Goal: Task Accomplishment & Management: Use online tool/utility

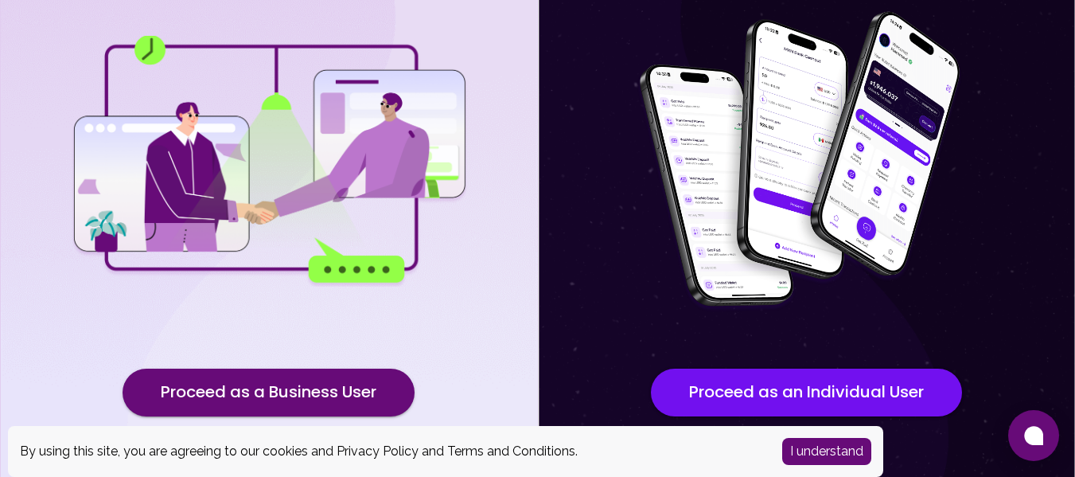
scroll to position [243, 0]
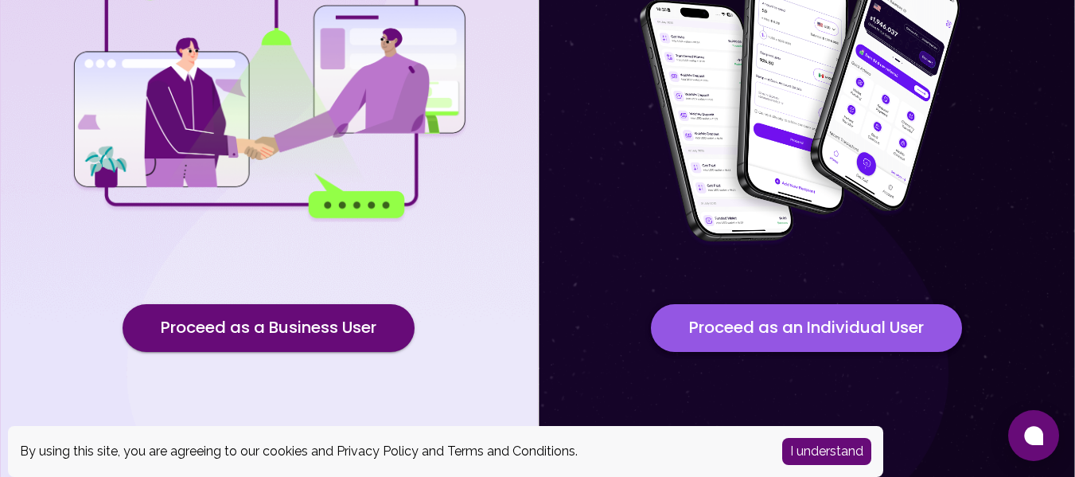
click at [744, 321] on button "Proceed as an Individual User" at bounding box center [806, 328] width 311 height 48
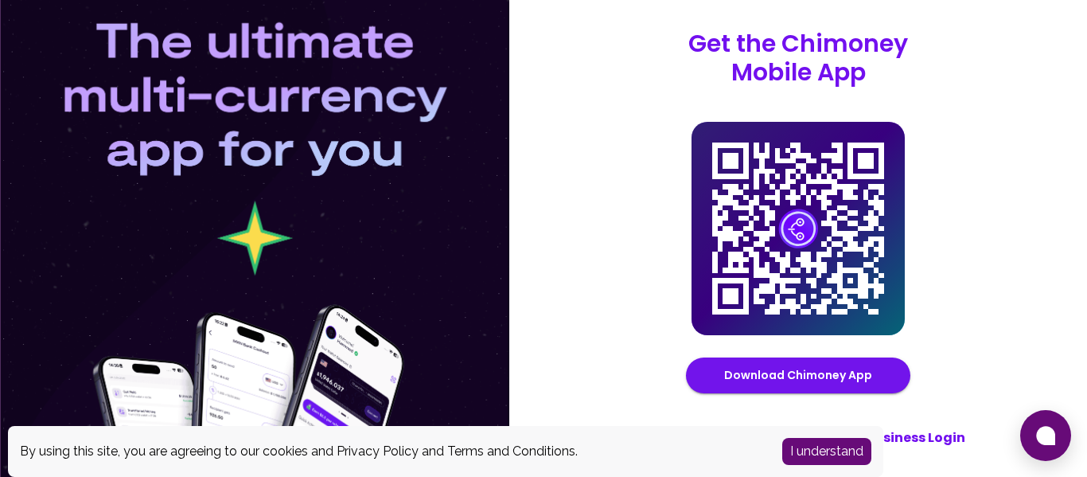
click at [817, 450] on button "I understand" at bounding box center [826, 451] width 89 height 27
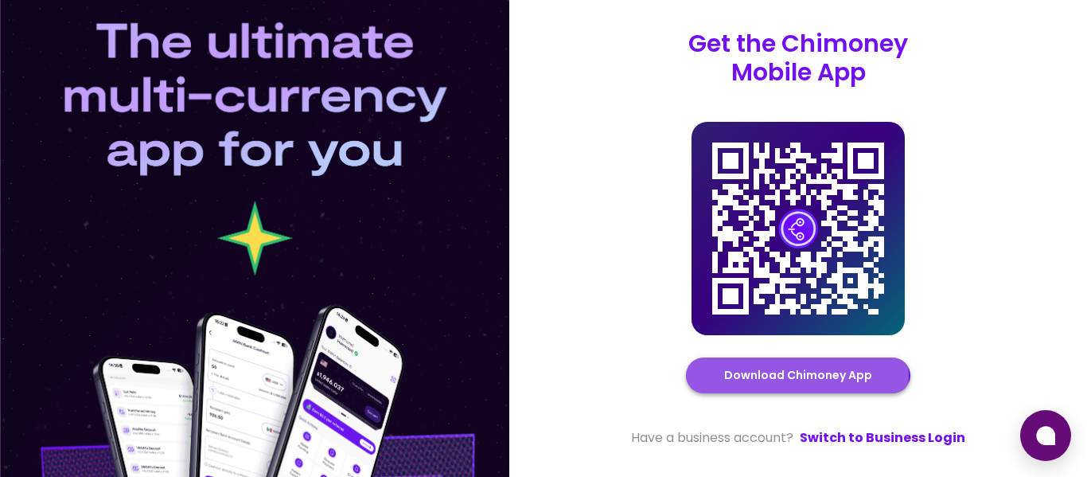
click at [753, 376] on link "Download Chimoney App" at bounding box center [798, 375] width 148 height 20
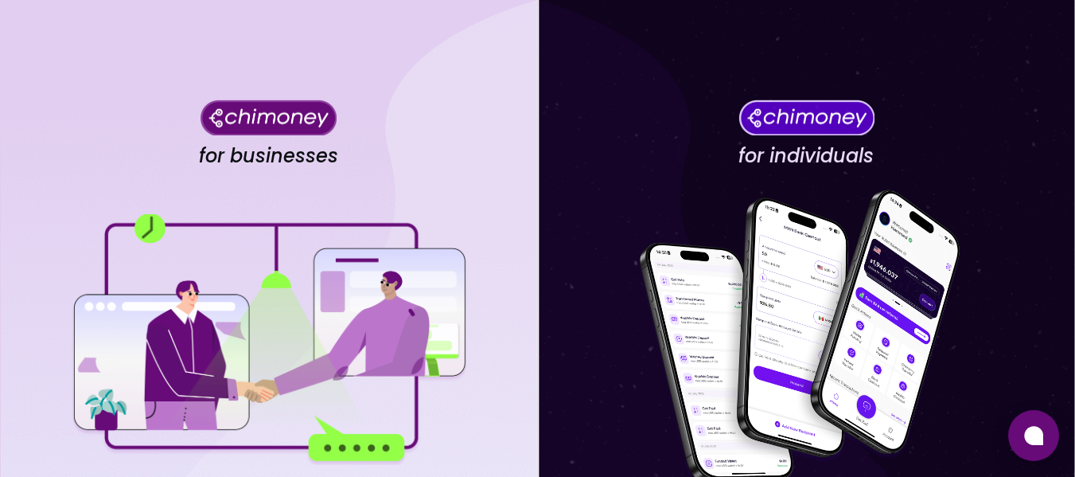
scroll to position [243, 0]
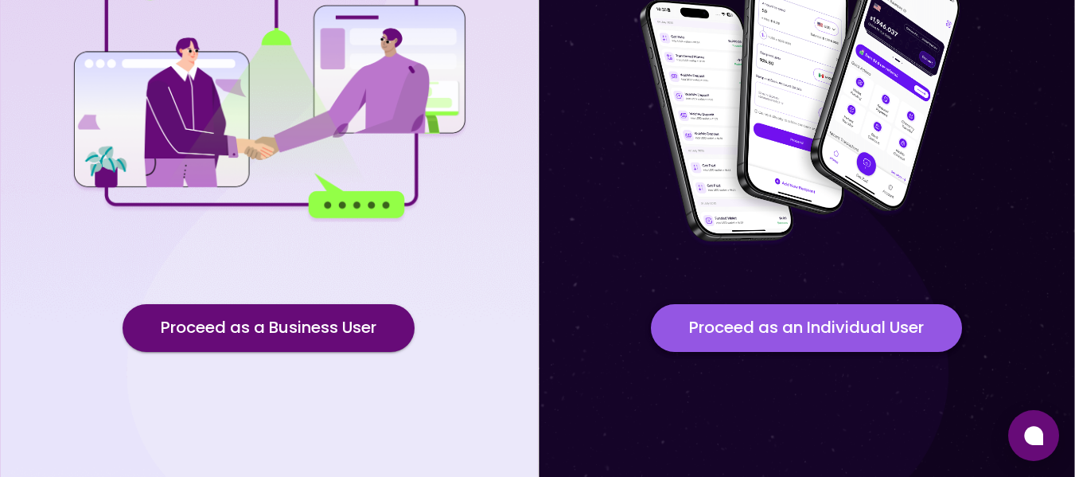
click at [705, 317] on button "Proceed as an Individual User" at bounding box center [806, 328] width 311 height 48
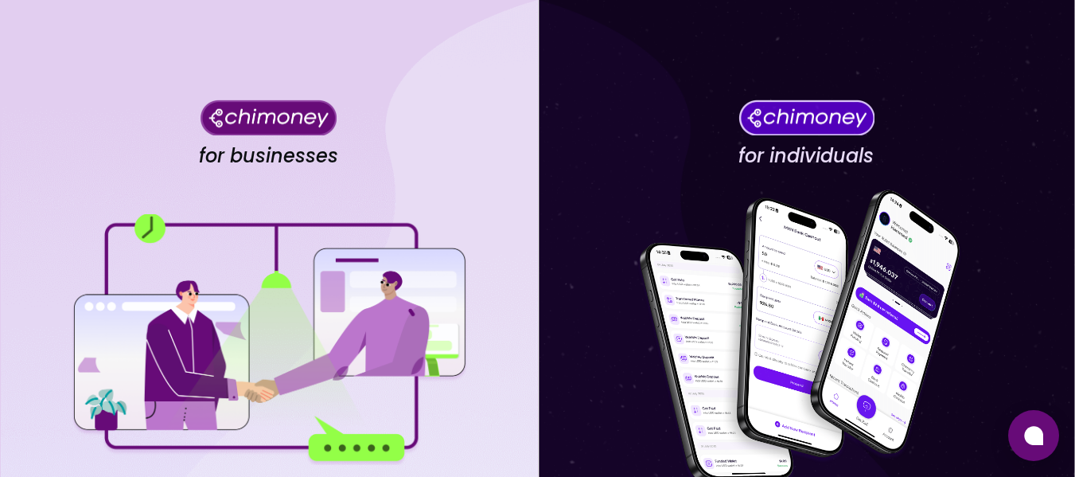
scroll to position [243, 0]
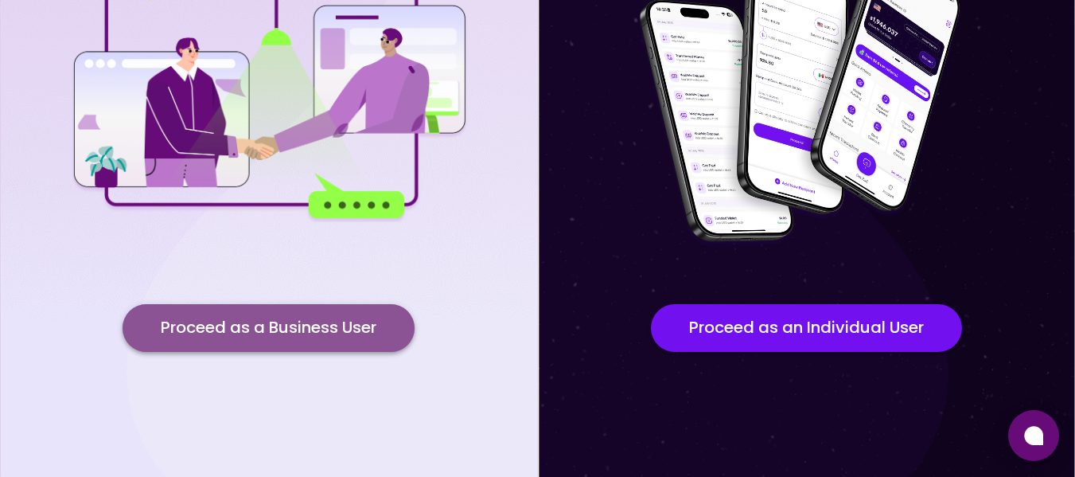
click at [213, 321] on button "Proceed as a Business User" at bounding box center [269, 328] width 292 height 48
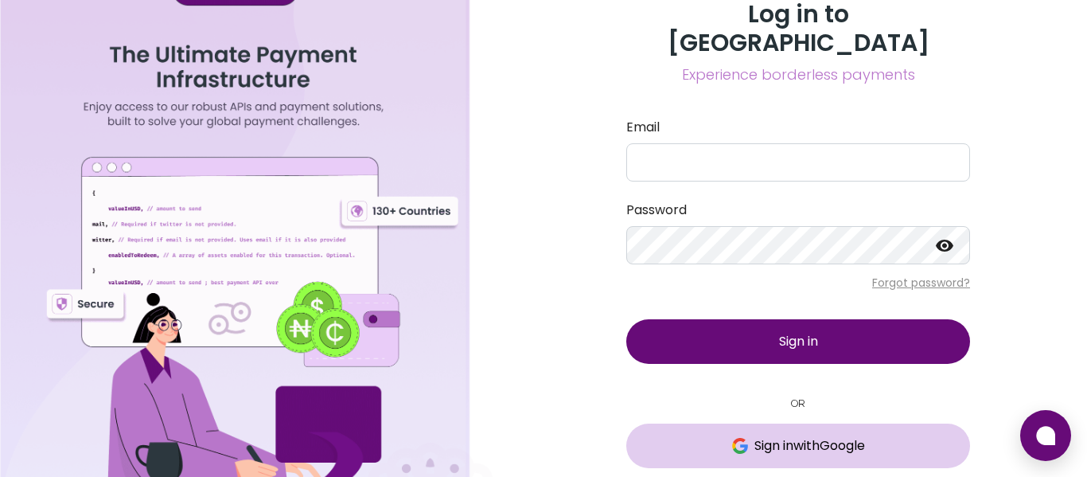
click at [754, 436] on span "Sign in with Google" at bounding box center [809, 445] width 111 height 19
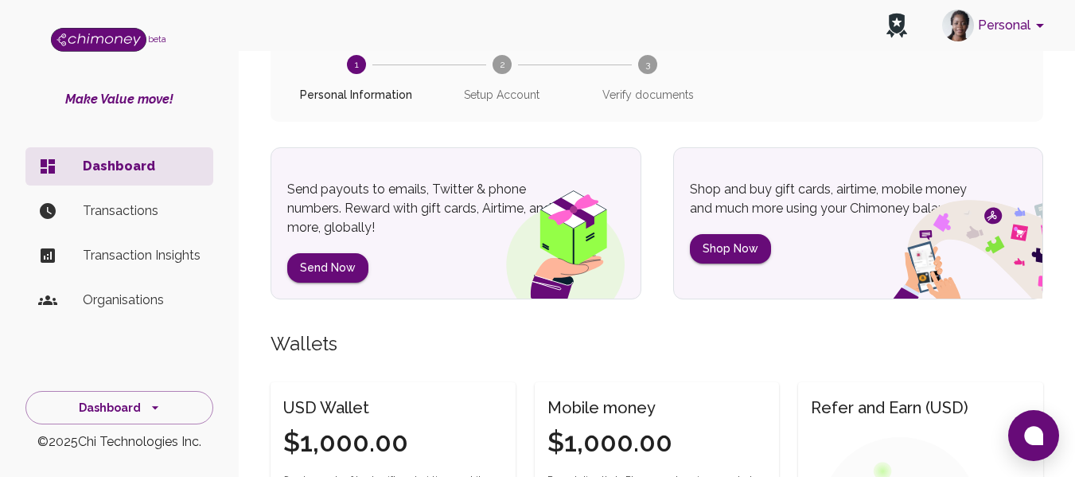
scroll to position [300, 0]
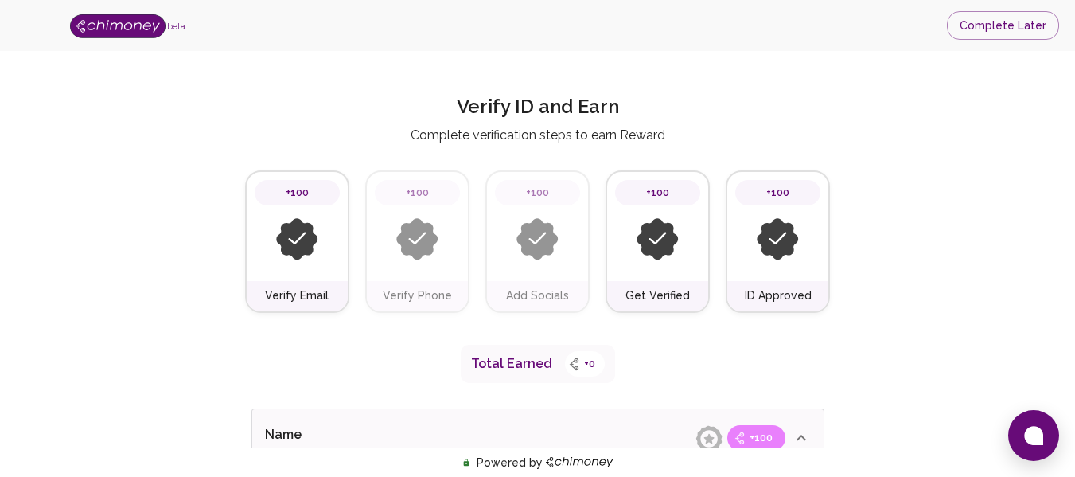
click at [295, 240] on img at bounding box center [297, 239] width 42 height 42
click at [297, 297] on h6 "Verify Email" at bounding box center [297, 296] width 64 height 18
click at [980, 29] on button "Complete Later" at bounding box center [1003, 25] width 112 height 29
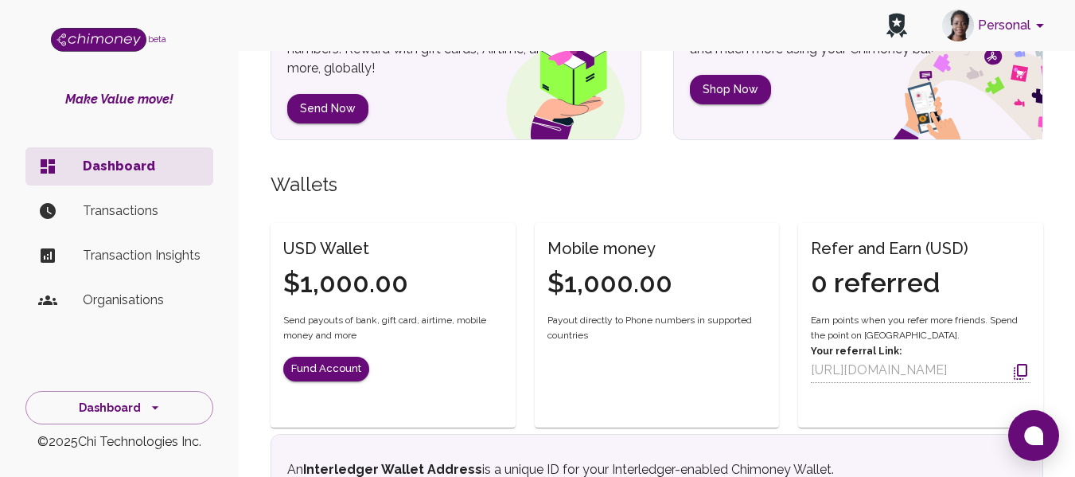
scroll to position [307, 0]
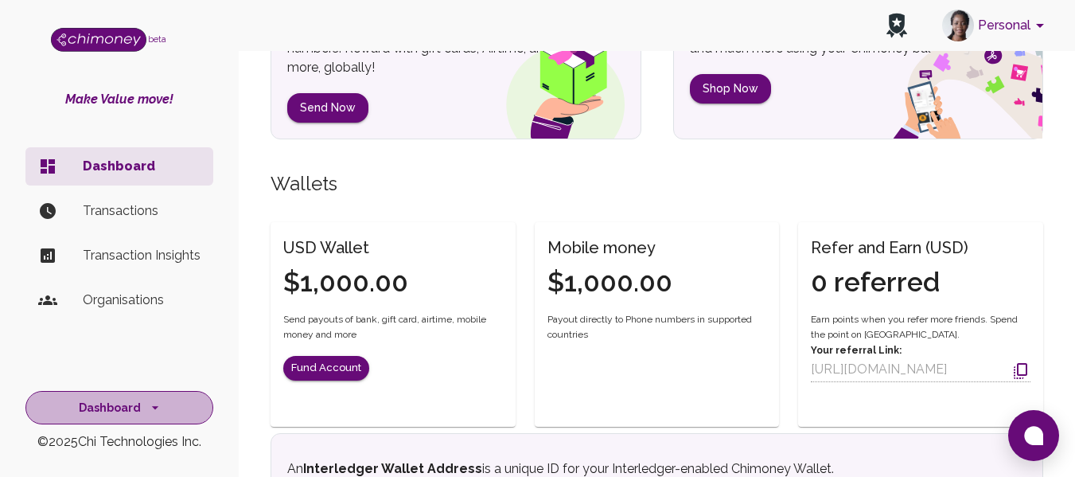
click at [150, 413] on icon "side nav" at bounding box center [155, 407] width 16 height 16
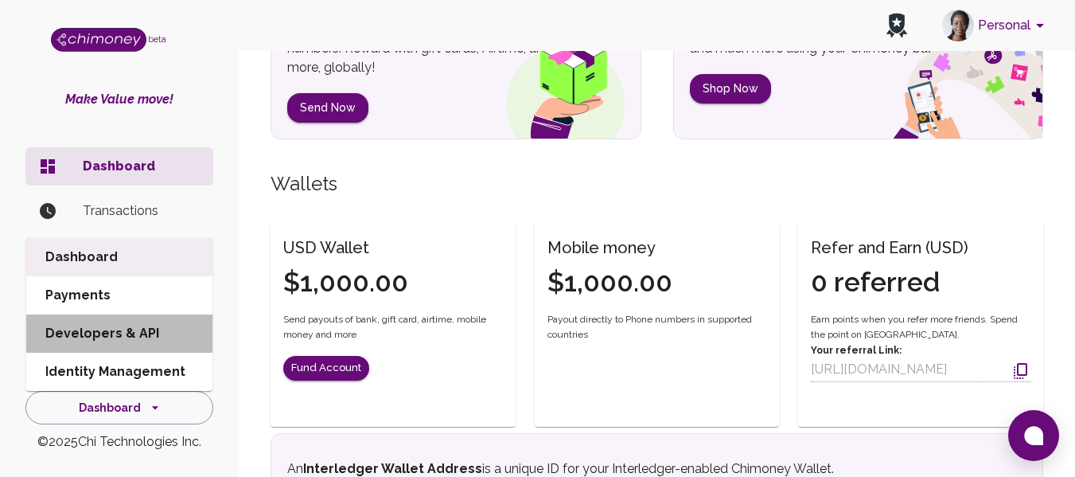
click at [87, 329] on li "Developers & API" at bounding box center [119, 333] width 186 height 38
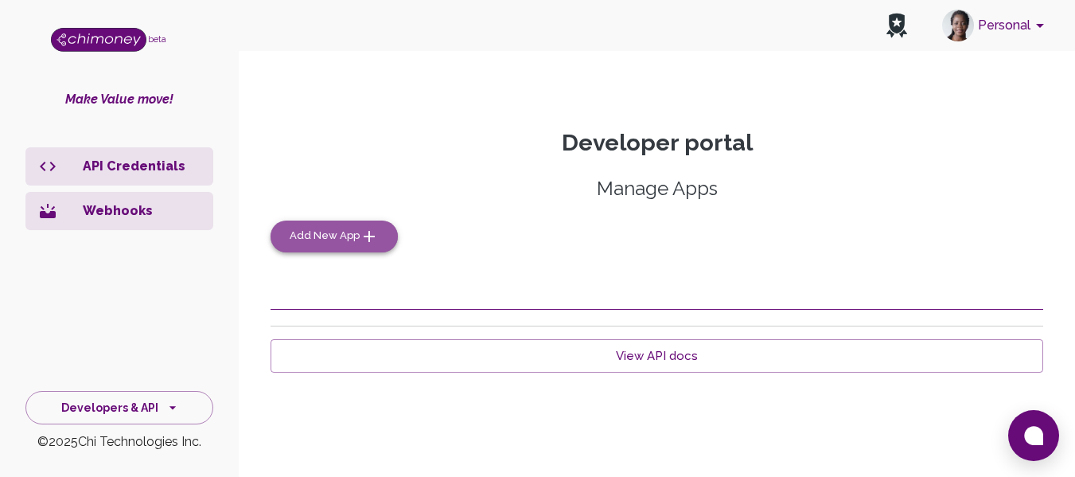
click at [320, 237] on span "Add New App" at bounding box center [325, 236] width 70 height 18
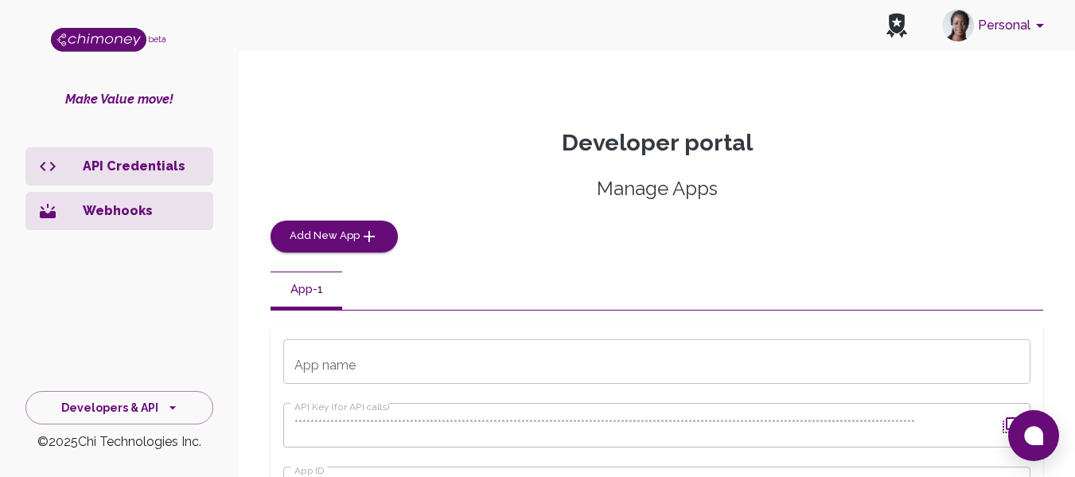
scroll to position [62, 0]
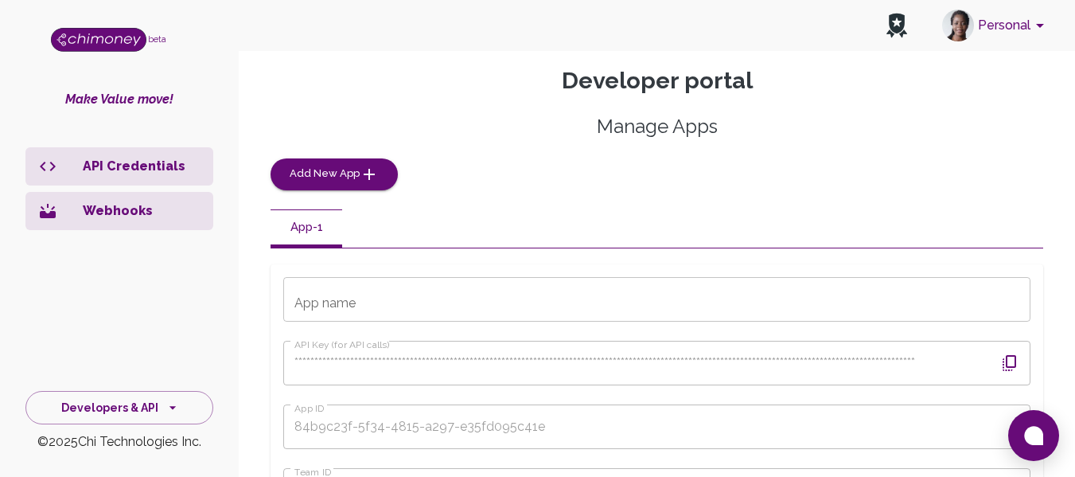
click at [310, 229] on button "App-1" at bounding box center [307, 228] width 72 height 38
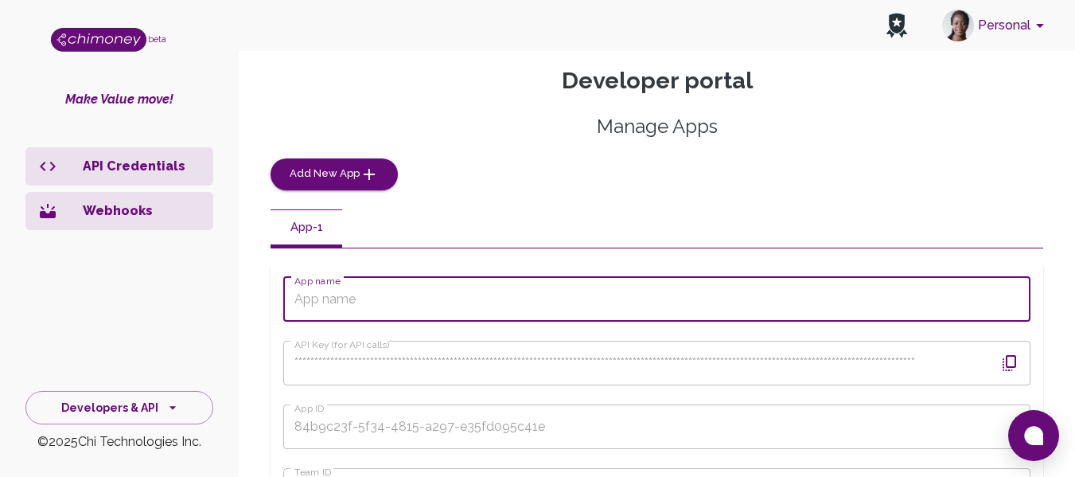
click at [335, 311] on input "App name" at bounding box center [656, 299] width 747 height 45
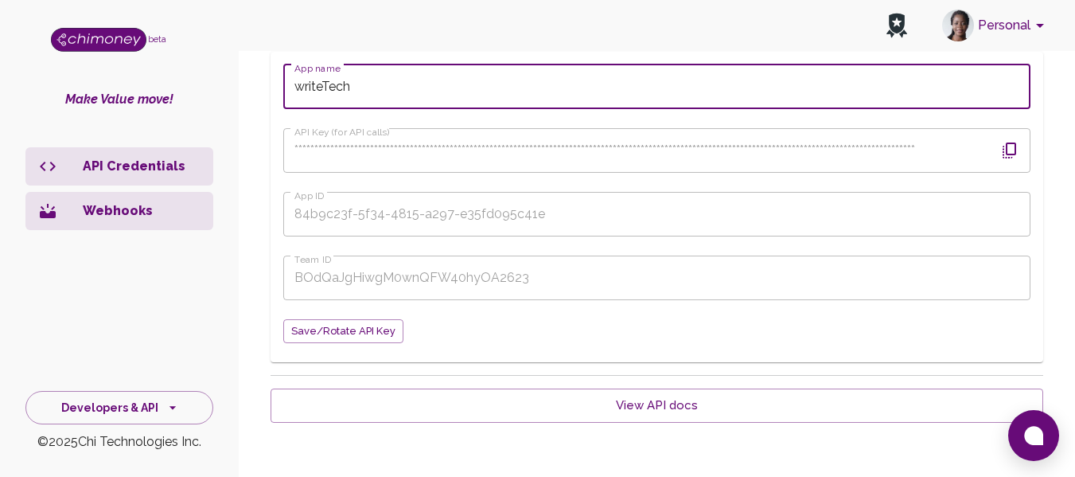
scroll to position [275, 0]
type input "writeTech"
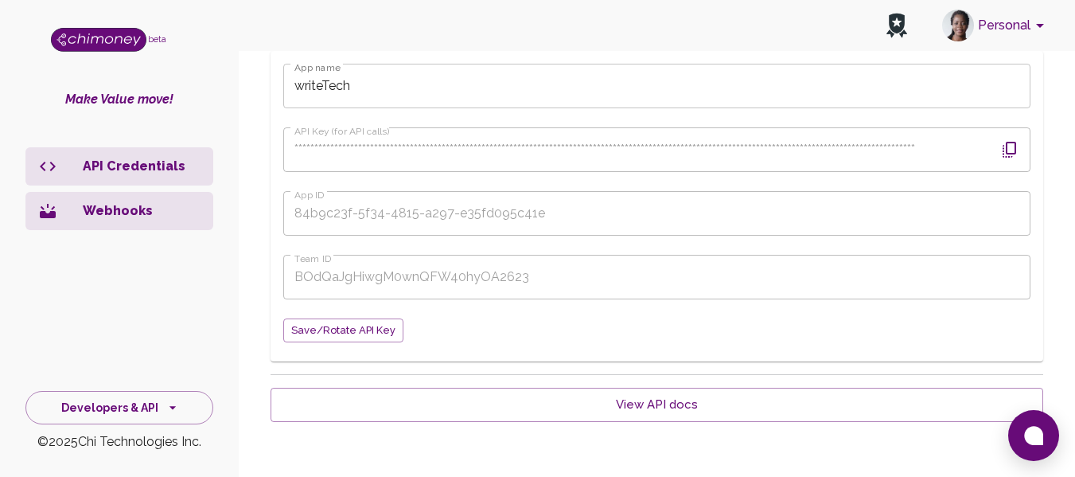
click at [458, 341] on form "**********" at bounding box center [656, 203] width 747 height 279
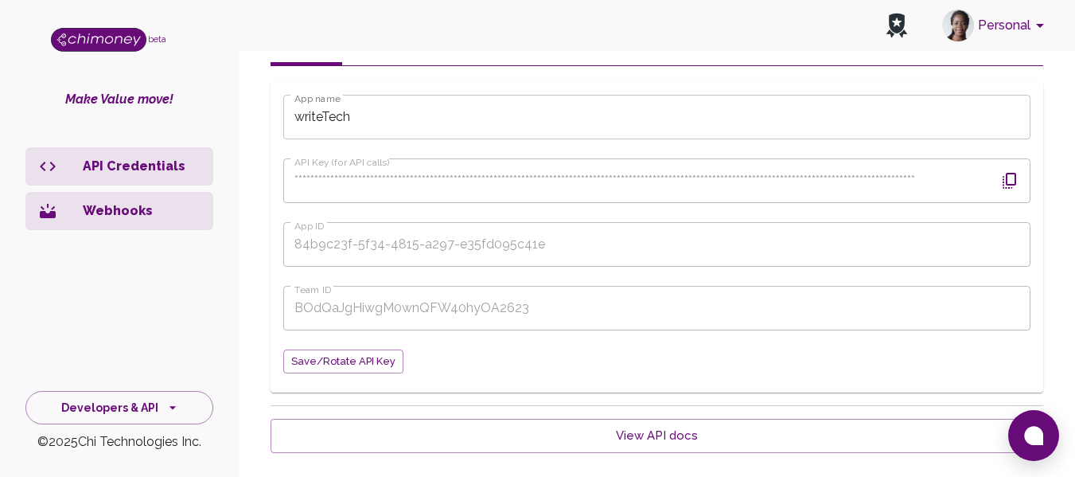
scroll to position [243, 0]
